Goal: Communication & Community: Participate in discussion

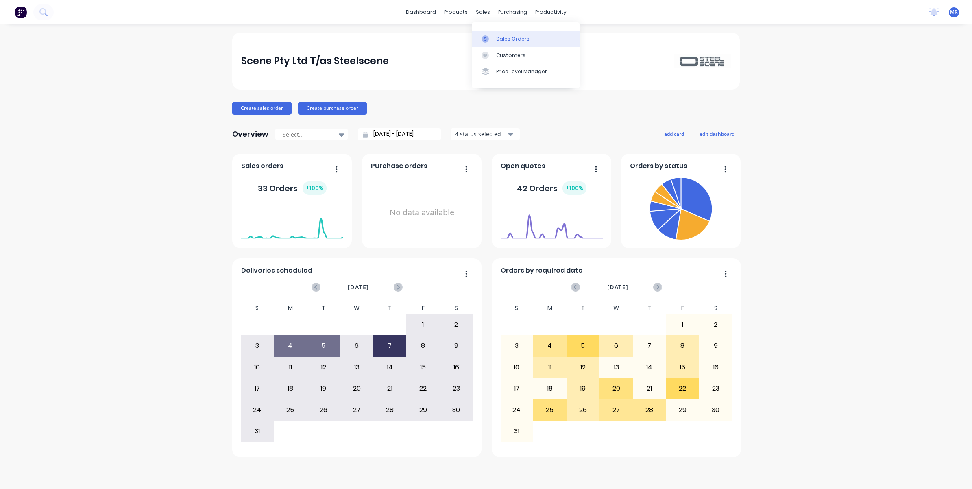
drag, startPoint x: 505, startPoint y: 35, endPoint x: 508, endPoint y: 41, distance: 6.7
click at [505, 37] on div "Sales Orders" at bounding box center [512, 38] width 33 height 7
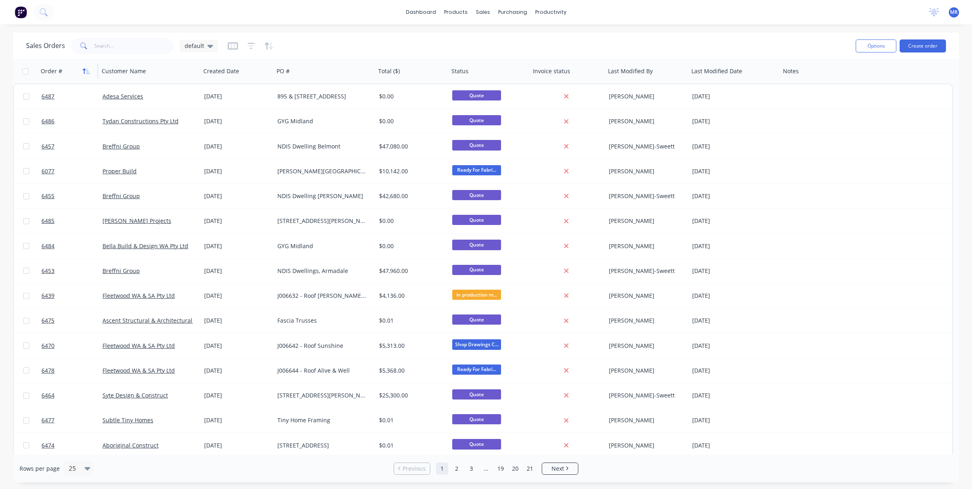
click at [90, 74] on icon "button" at bounding box center [86, 71] width 7 height 7
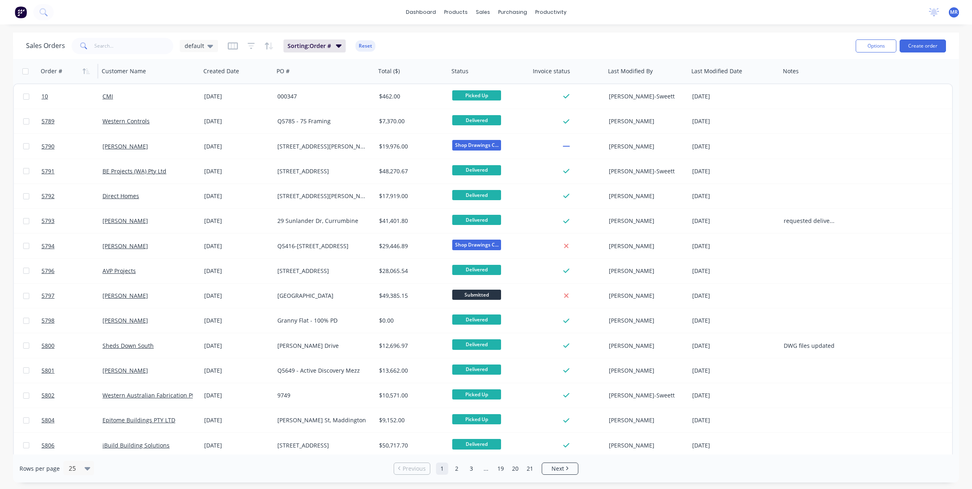
click at [89, 74] on icon "button" at bounding box center [88, 71] width 4 height 6
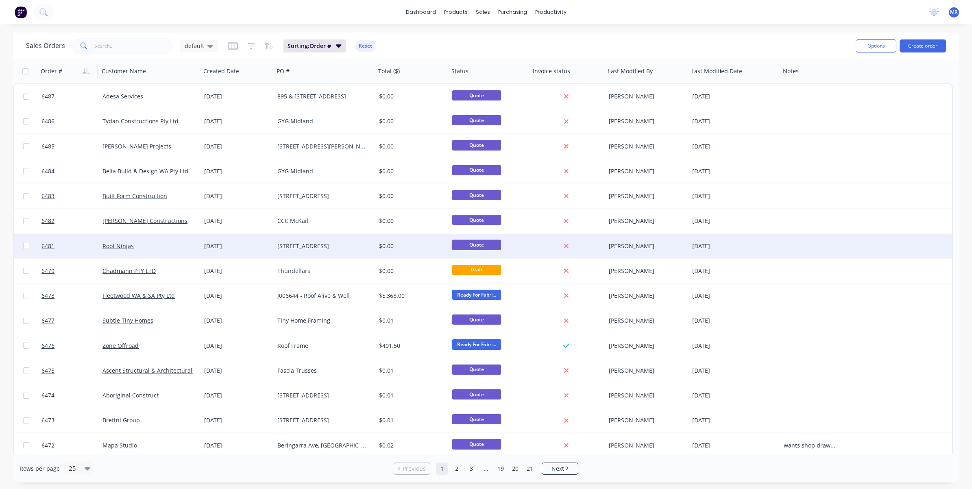
click at [316, 248] on div "710 Baldock St, Mt Helena" at bounding box center [322, 246] width 90 height 8
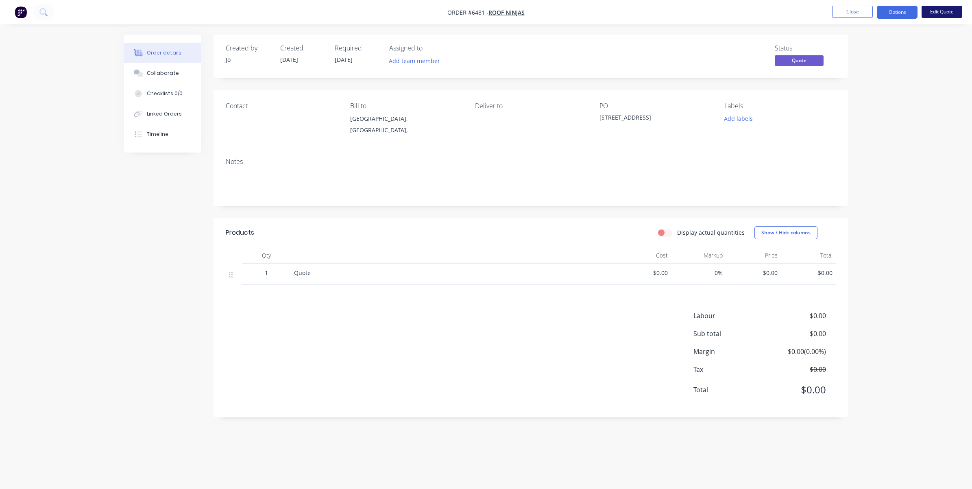
click at [648, 13] on button "Edit Quote" at bounding box center [942, 12] width 41 height 12
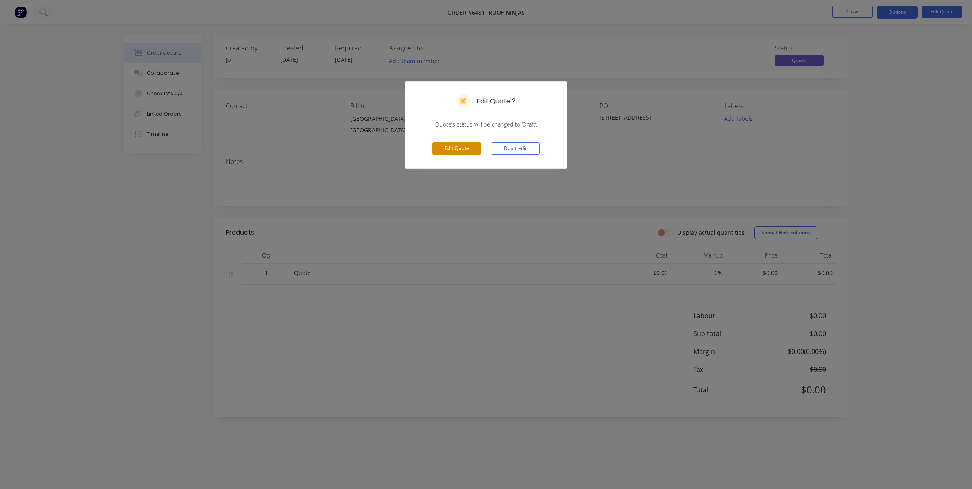
click at [460, 147] on button "Edit Quote" at bounding box center [456, 148] width 49 height 12
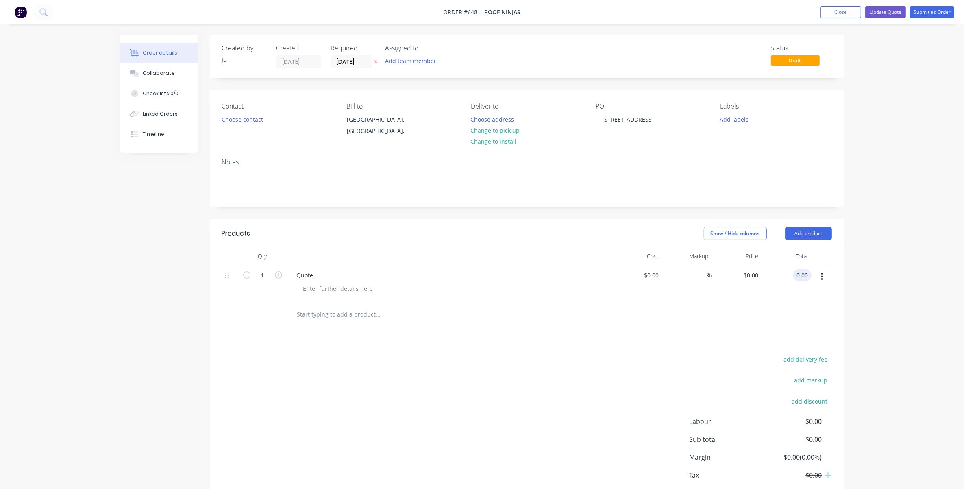
click at [648, 274] on input "0.00" at bounding box center [803, 275] width 15 height 12
type input "0.01"
type input "$0.01"
click at [648, 298] on div "$0.01 $0.01" at bounding box center [737, 282] width 50 height 37
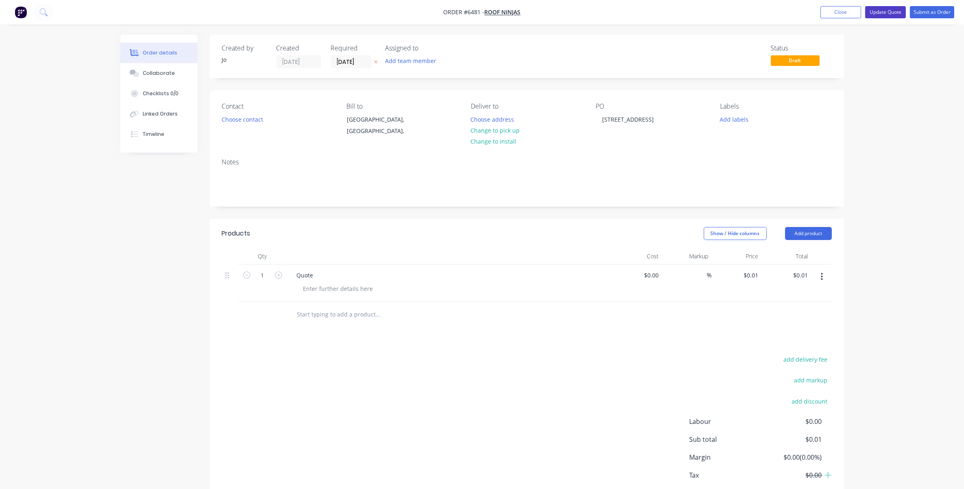
click at [648, 12] on button "Update Quote" at bounding box center [886, 12] width 41 height 12
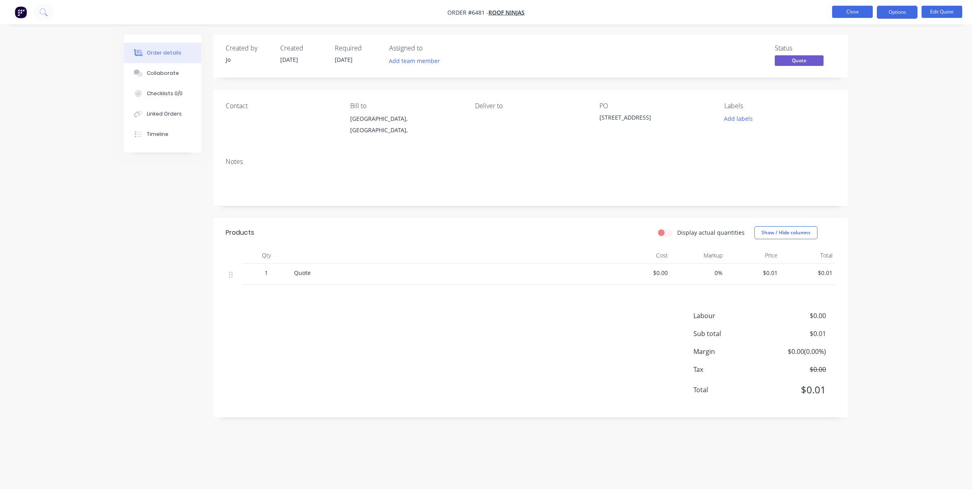
click at [648, 12] on button "Close" at bounding box center [852, 12] width 41 height 12
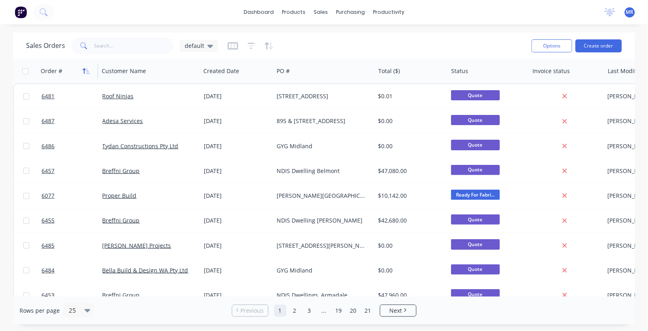
click at [84, 73] on icon "button" at bounding box center [84, 71] width 3 height 6
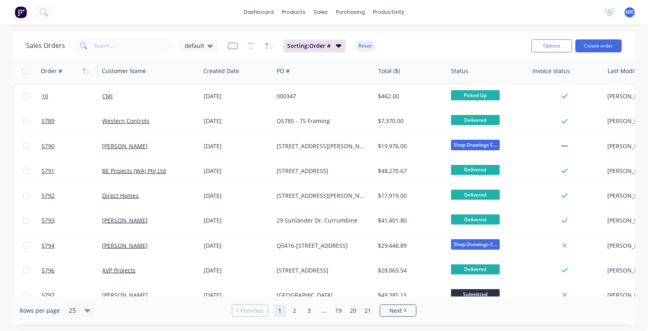
click at [84, 73] on icon "button" at bounding box center [84, 71] width 3 height 6
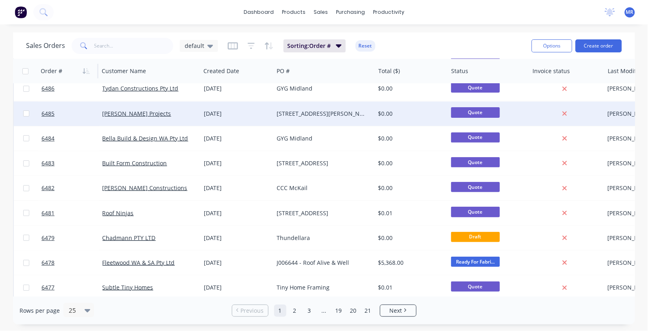
scroll to position [51, 0]
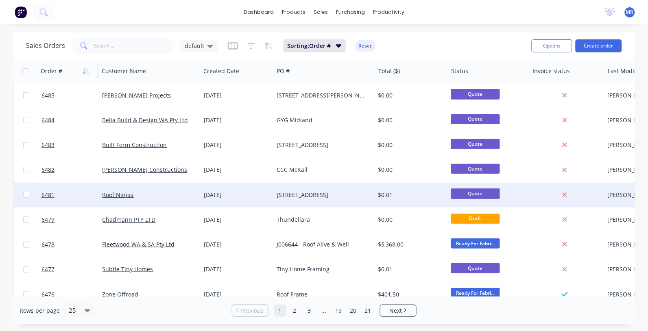
click at [327, 196] on div "710 Baldock St, Mt Helena" at bounding box center [322, 195] width 90 height 8
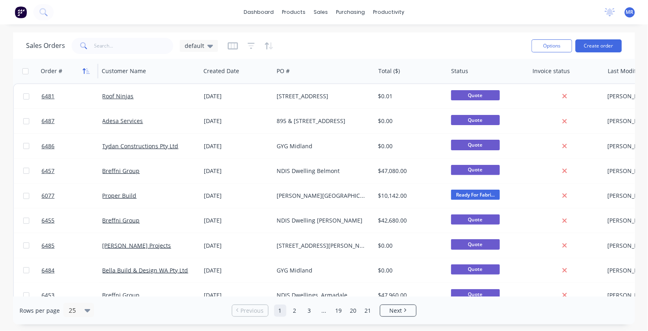
click at [89, 68] on icon "button" at bounding box center [86, 71] width 7 height 7
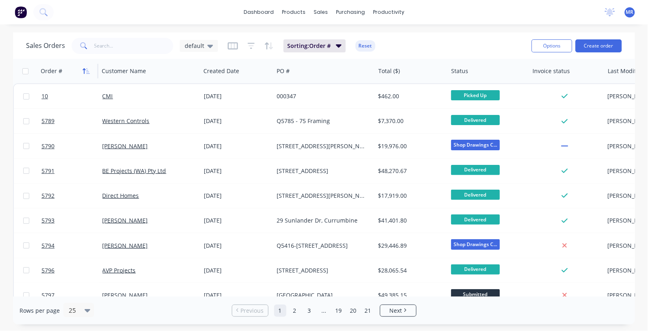
click at [88, 68] on icon "button" at bounding box center [86, 71] width 7 height 7
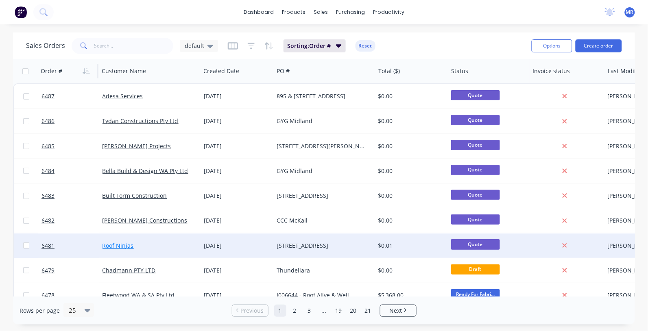
click at [122, 243] on link "Roof Ninjas" at bounding box center [117, 246] width 31 height 8
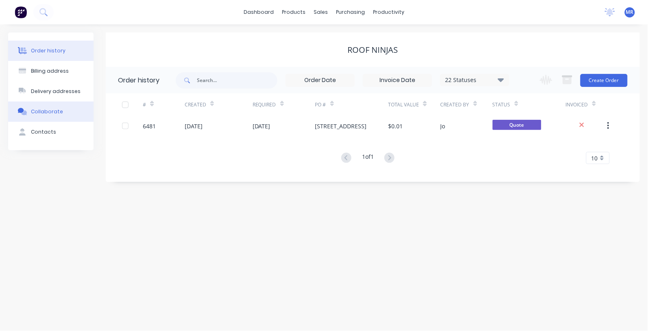
drag, startPoint x: 35, startPoint y: 114, endPoint x: 36, endPoint y: 120, distance: 6.6
click at [35, 115] on div "Collaborate" at bounding box center [47, 111] width 32 height 7
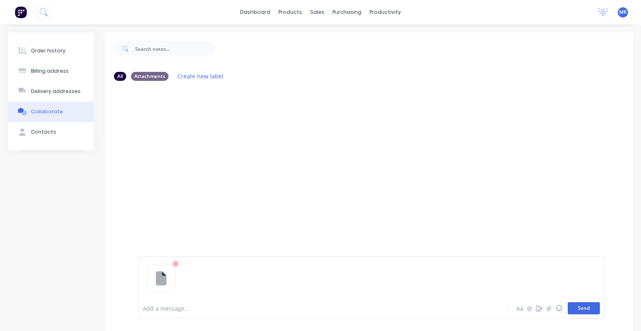
click at [593, 305] on button "Send" at bounding box center [583, 309] width 32 height 12
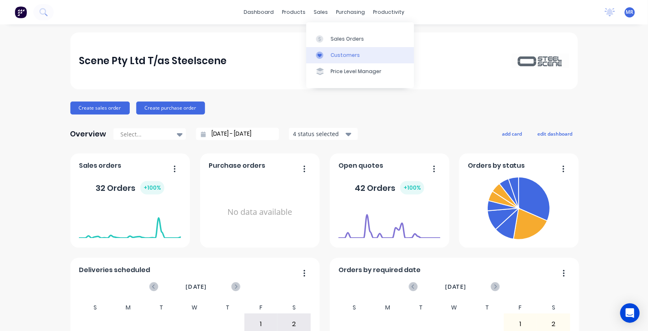
drag, startPoint x: 338, startPoint y: 35, endPoint x: 351, endPoint y: 49, distance: 18.4
click at [338, 36] on div "Sales Orders" at bounding box center [347, 38] width 33 height 7
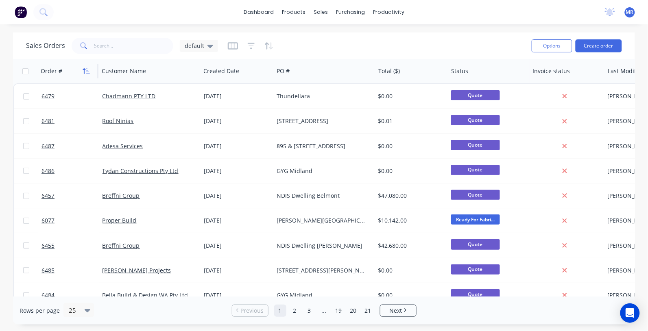
click at [83, 73] on icon "button" at bounding box center [86, 71] width 7 height 7
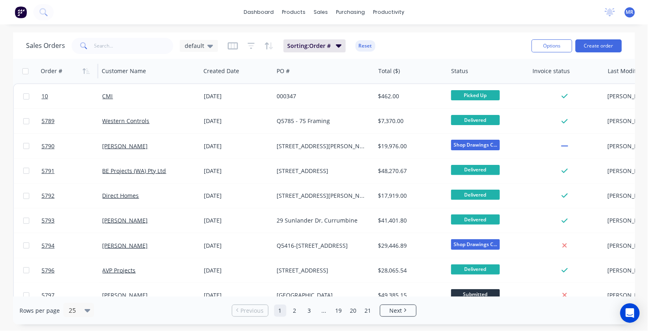
click at [83, 73] on icon "button" at bounding box center [86, 71] width 7 height 7
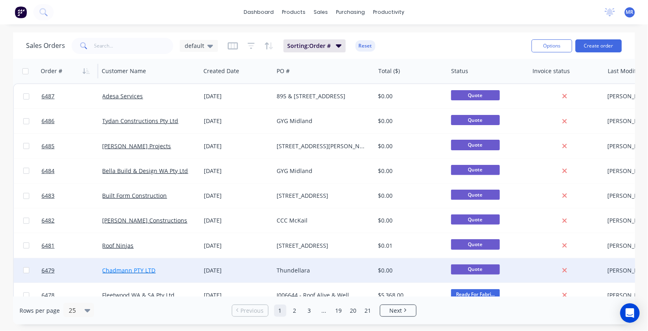
click at [145, 268] on link "Chadmann PTY LTD" at bounding box center [128, 271] width 53 height 8
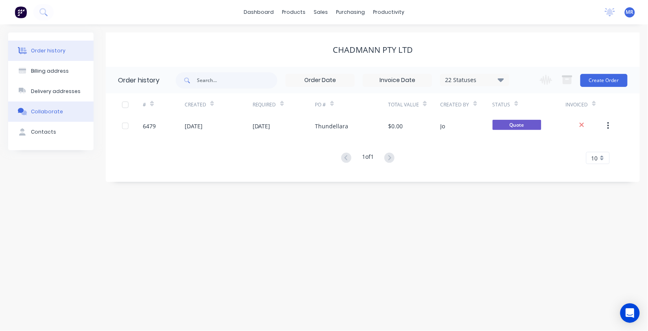
click at [39, 117] on button "Collaborate" at bounding box center [50, 112] width 85 height 20
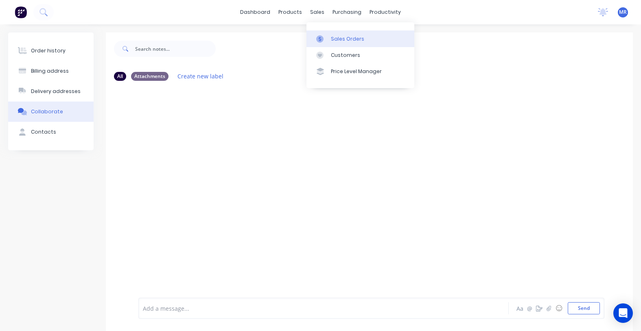
click at [350, 39] on div "Sales Orders" at bounding box center [347, 38] width 33 height 7
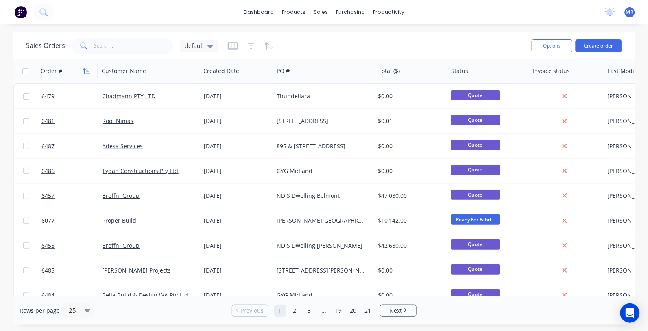
click at [83, 72] on icon "button" at bounding box center [86, 71] width 7 height 7
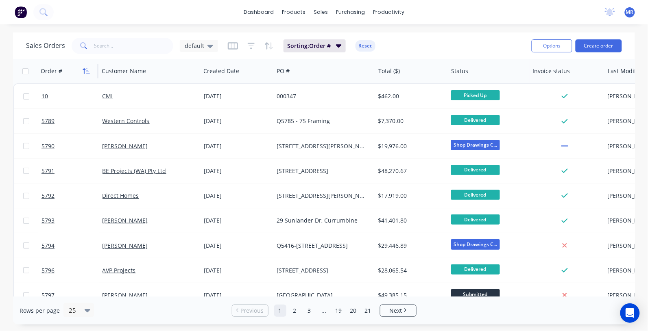
click at [89, 68] on icon "button" at bounding box center [86, 71] width 7 height 7
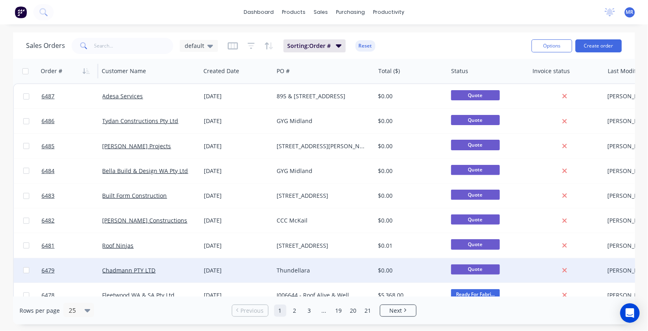
click at [295, 269] on div "Thundellara" at bounding box center [322, 271] width 90 height 8
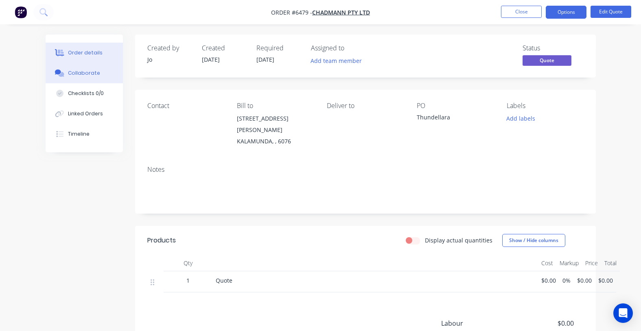
click at [79, 75] on div "Collaborate" at bounding box center [84, 73] width 32 height 7
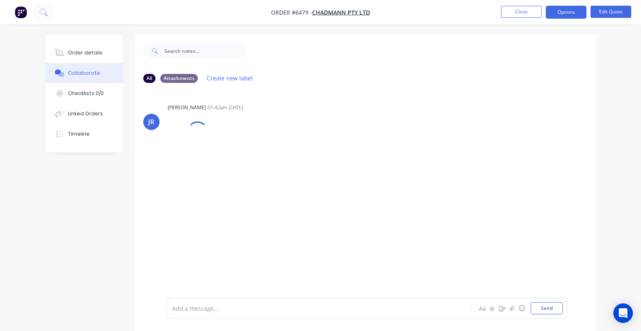
click at [216, 312] on div "Add a message..." at bounding box center [318, 309] width 293 height 12
click at [354, 205] on div "JR Jo Reeves 01:42pm 22/08/25 DBCA419WT0012025 Attachment 2.2 - Civil & Structu…" at bounding box center [365, 193] width 460 height 209
click at [542, 308] on button "Send" at bounding box center [546, 309] width 32 height 12
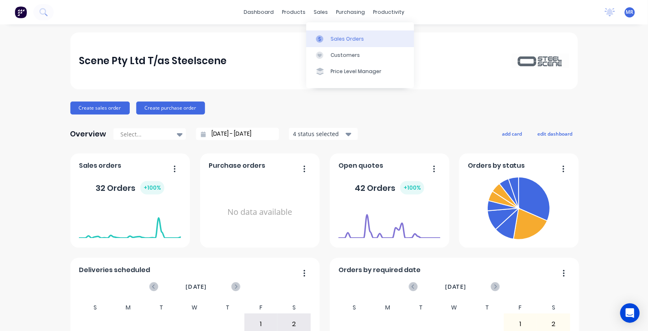
drag, startPoint x: 330, startPoint y: 33, endPoint x: 332, endPoint y: 38, distance: 4.8
click at [331, 33] on link "Sales Orders" at bounding box center [360, 39] width 108 height 16
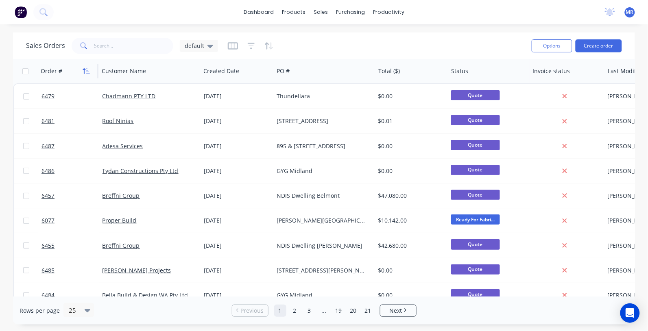
click at [89, 72] on icon "button" at bounding box center [86, 71] width 7 height 7
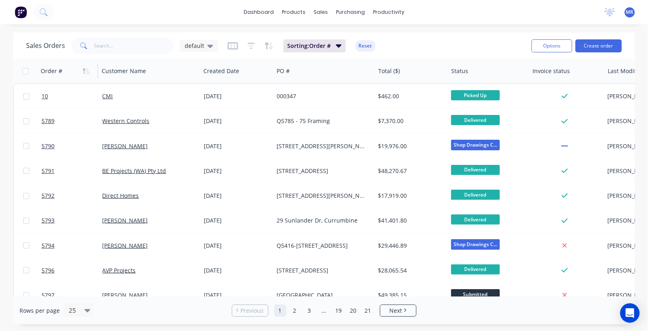
click at [89, 72] on icon "button" at bounding box center [86, 71] width 7 height 7
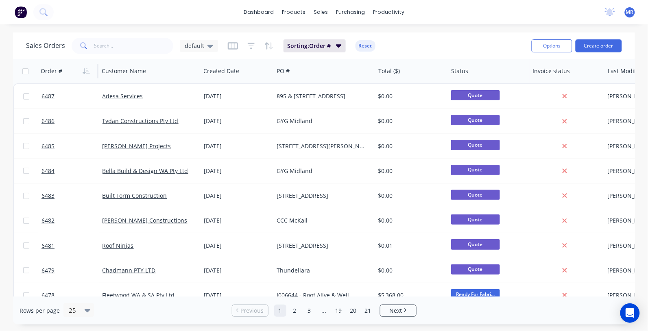
click at [547, 329] on div "dashboard products sales purchasing productivity dashboard products Product Cat…" at bounding box center [324, 165] width 648 height 331
